Goal: Task Accomplishment & Management: Manage account settings

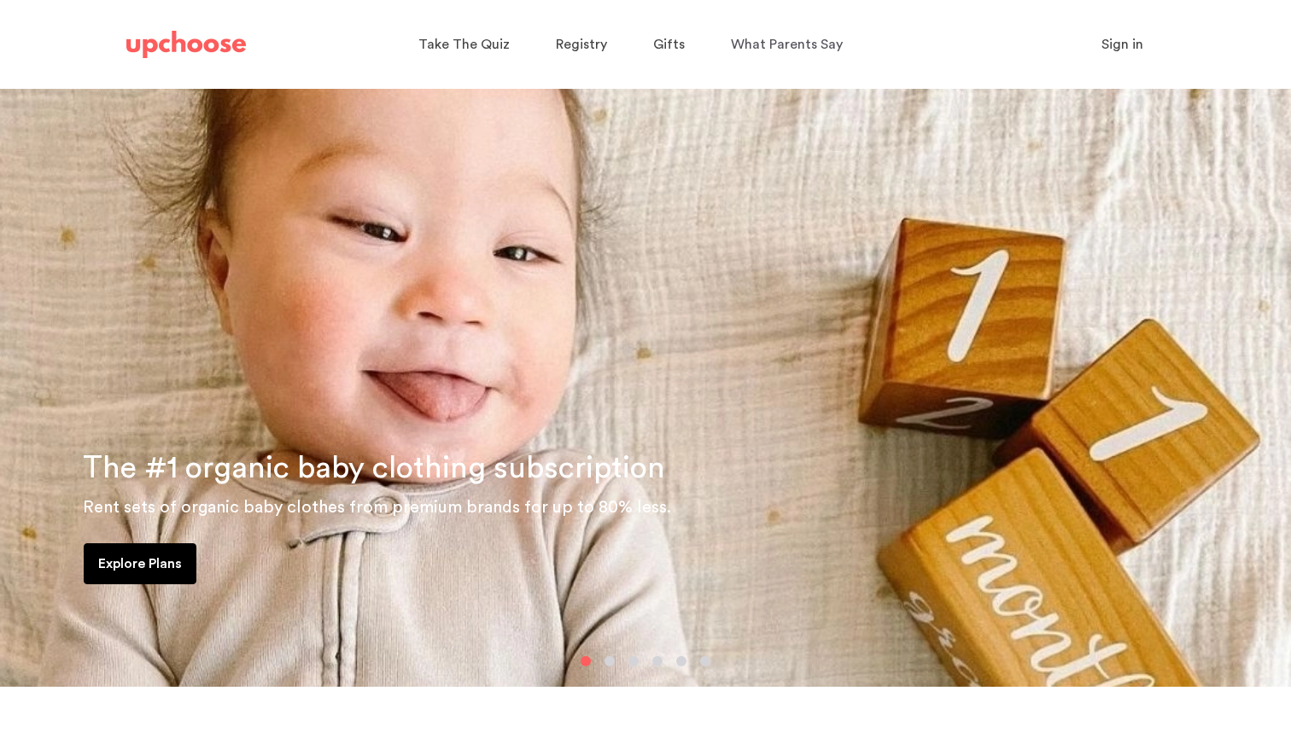
click at [1127, 48] on span "Sign in" at bounding box center [1122, 45] width 42 height 14
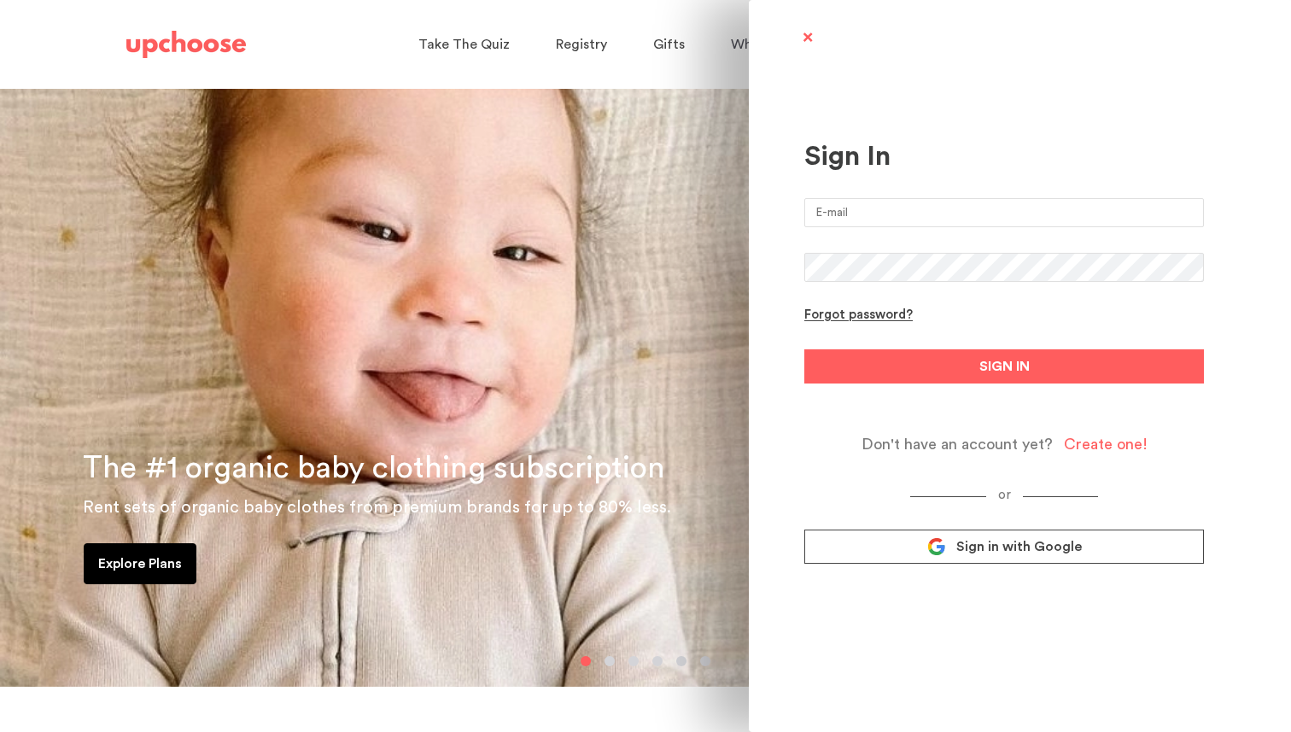
click at [900, 207] on input "email" at bounding box center [1003, 212] width 399 height 29
type input "vishnupg2@gmail.com"
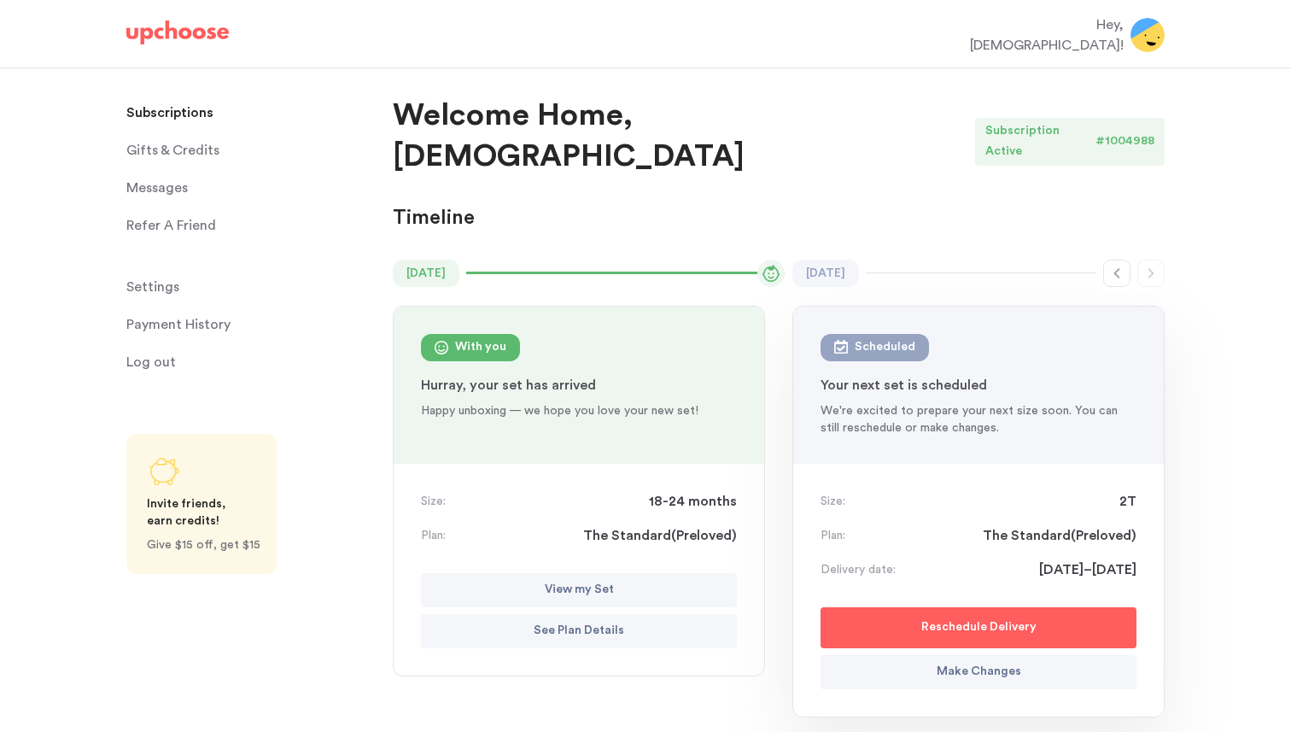
click at [564, 580] on p "View my Set" at bounding box center [579, 590] width 69 height 20
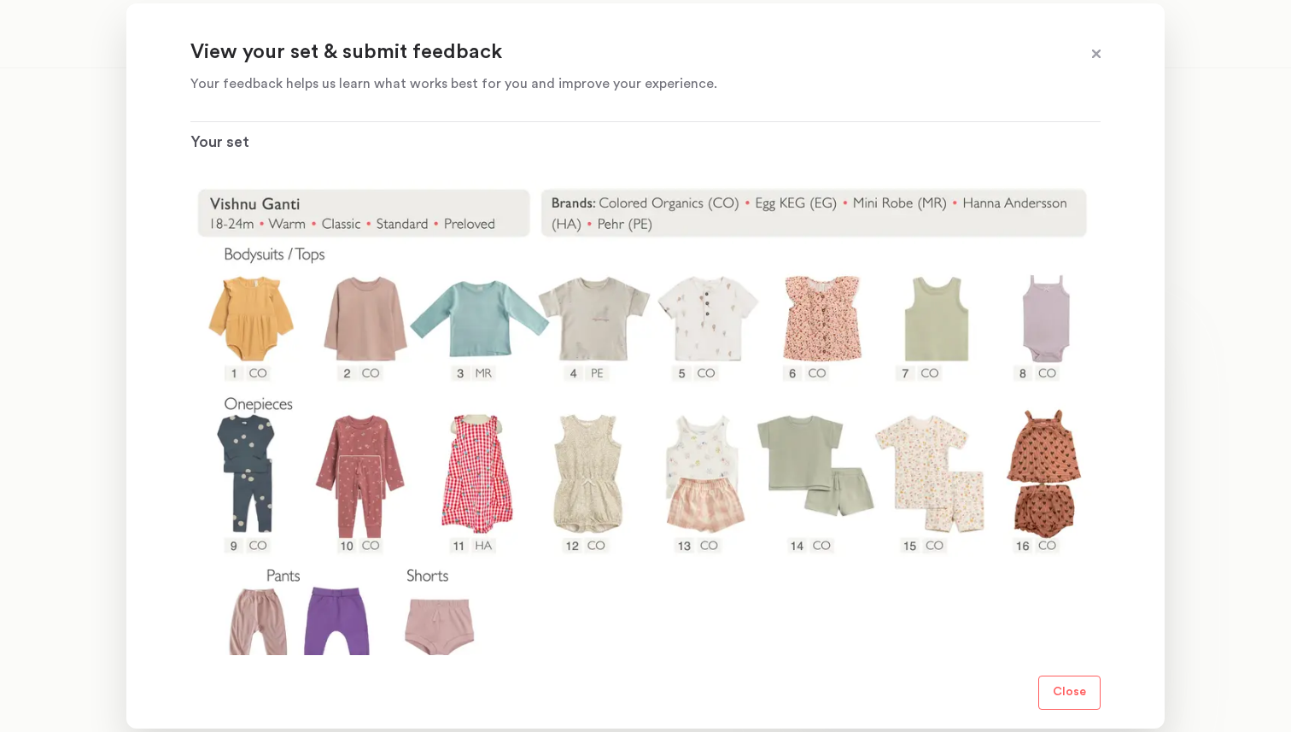
scroll to position [238, 0]
